Goal: Transaction & Acquisition: Purchase product/service

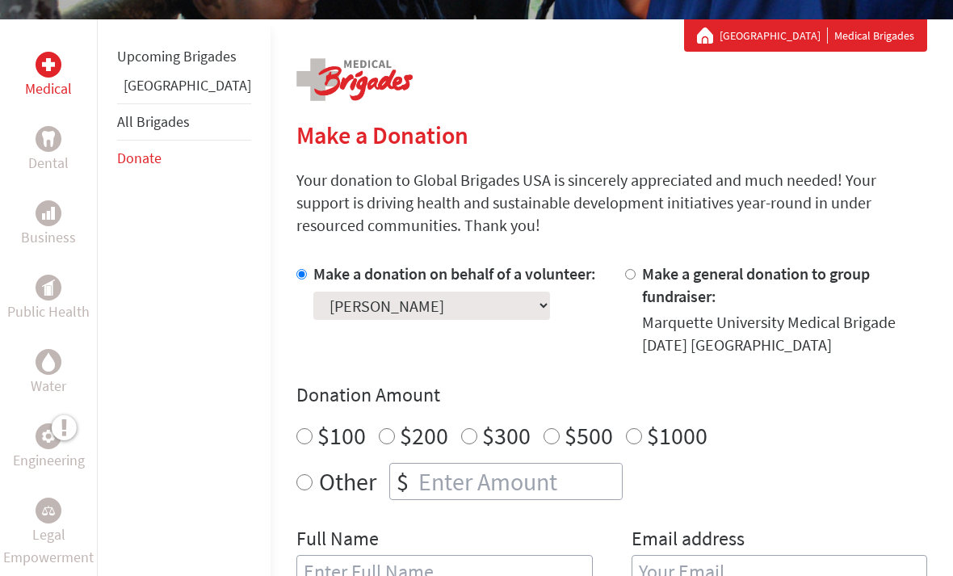
scroll to position [282, 0]
click at [296, 474] on input "Other" at bounding box center [304, 482] width 16 height 16
radio input "true"
click at [415, 463] on input "number" at bounding box center [518, 481] width 207 height 36
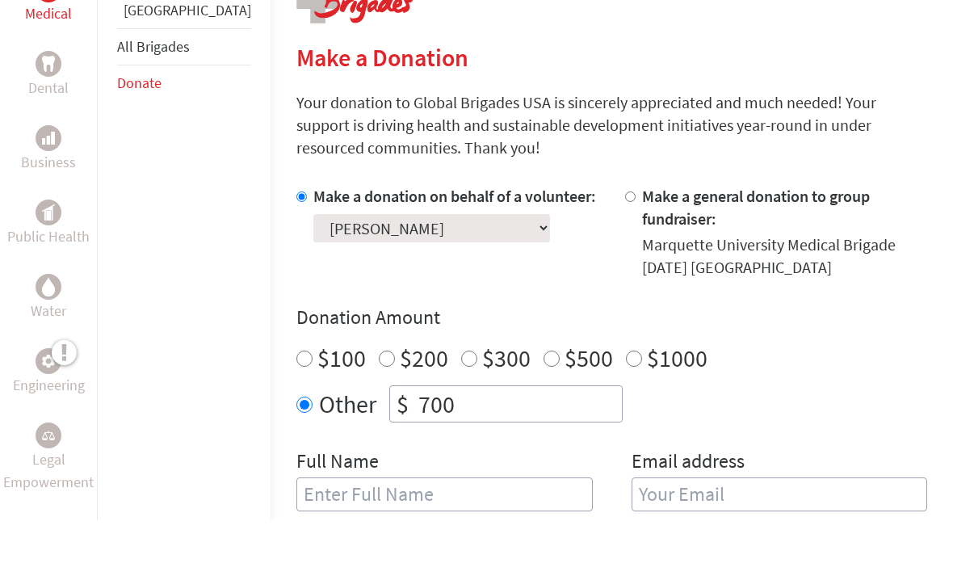
scroll to position [333, 0]
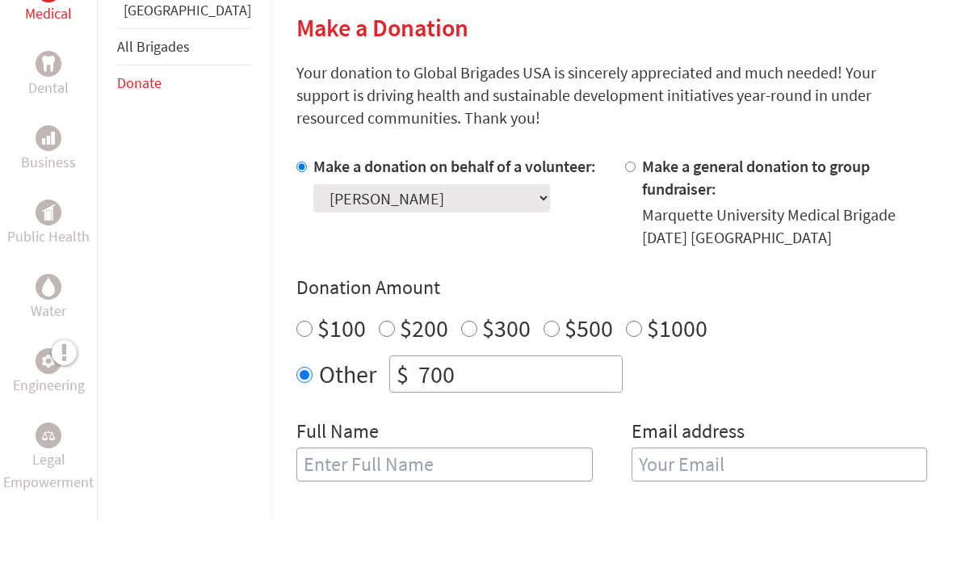
type input "700"
click at [421, 503] on input "text" at bounding box center [444, 520] width 296 height 34
type input "[PERSON_NAME]"
type input "[PERSON_NAME][EMAIL_ADDRESS][PERSON_NAME][DOMAIN_NAME]"
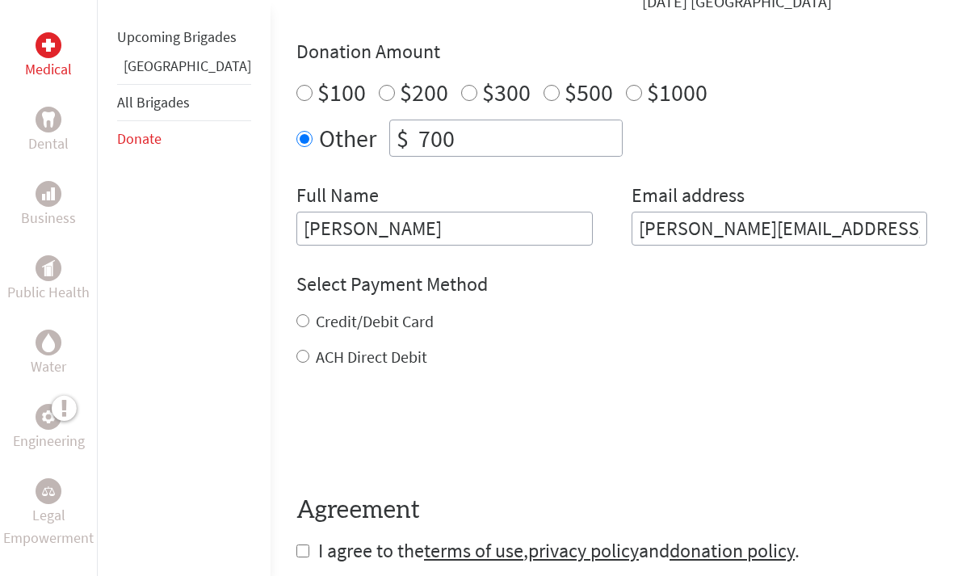
scroll to position [625, 0]
click at [337, 311] on label "Credit/Debit Card" at bounding box center [375, 321] width 118 height 20
click at [309, 314] on input "Credit/Debit Card" at bounding box center [302, 320] width 13 height 13
radio input "true"
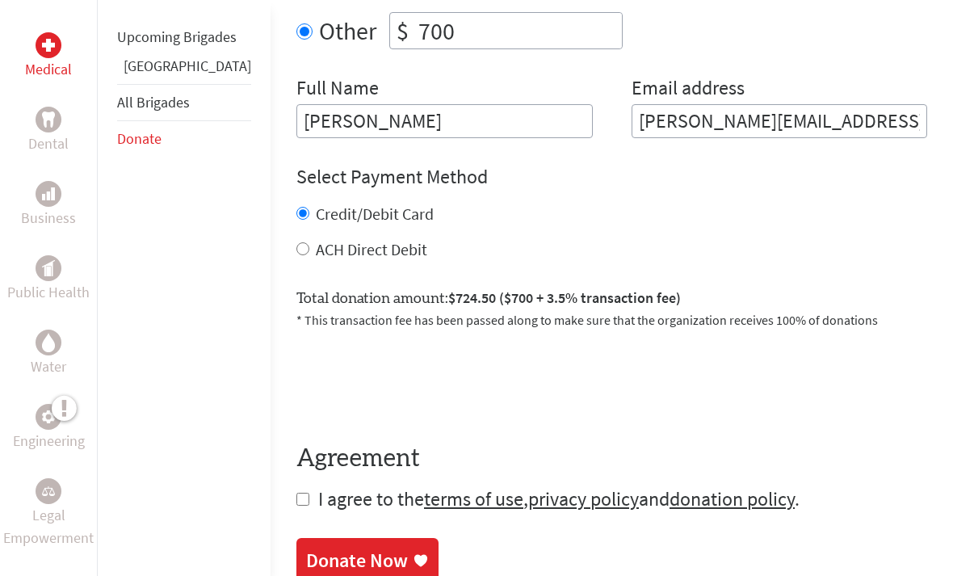
scroll to position [732, 0]
click at [296, 238] on div "ACH Direct Debit" at bounding box center [611, 249] width 631 height 23
click at [296, 242] on input "ACH Direct Debit" at bounding box center [302, 248] width 13 height 13
radio input "true"
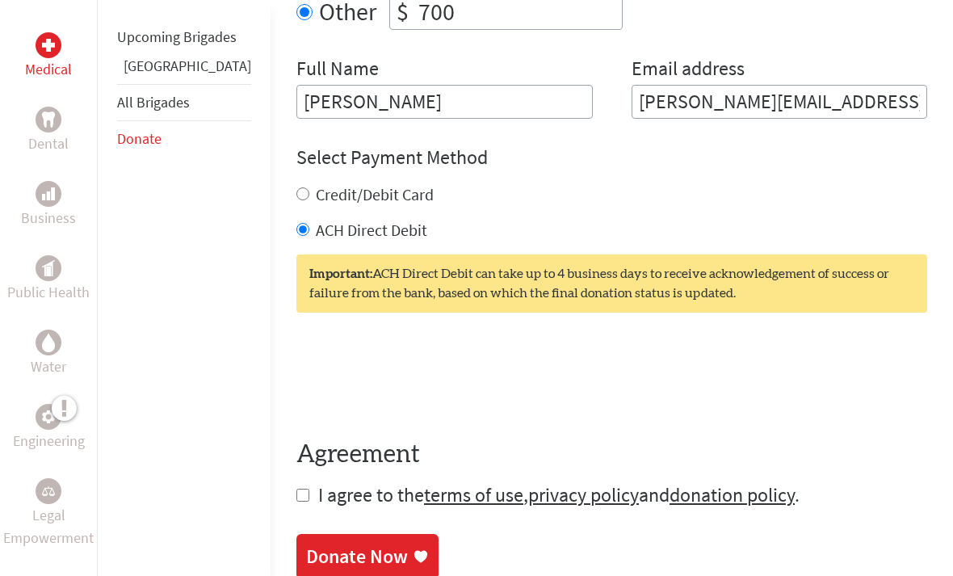
scroll to position [793, 0]
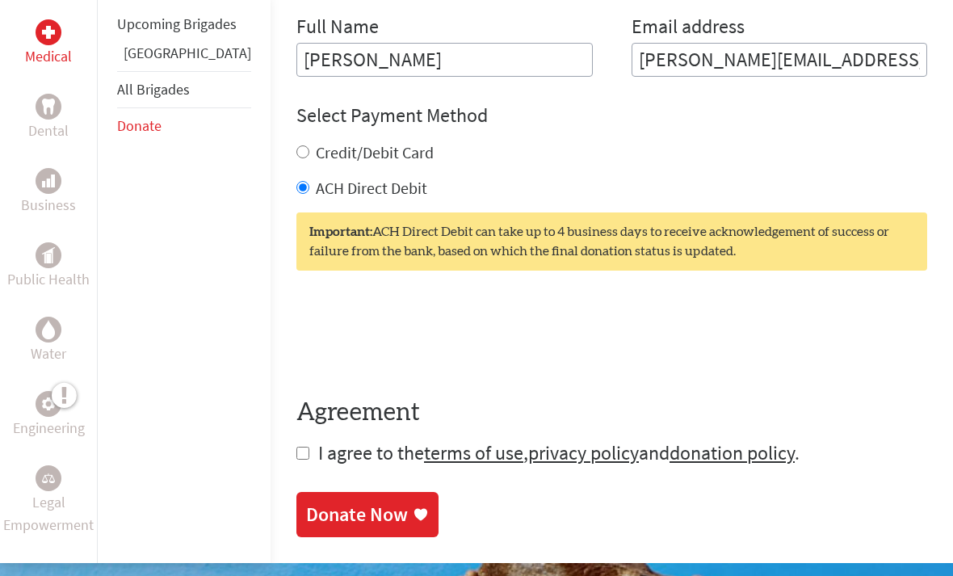
click at [296, 447] on input "checkbox" at bounding box center [302, 453] width 13 height 13
checkbox input "true"
click at [325, 504] on div "Donate Now" at bounding box center [357, 517] width 102 height 26
